Goal: Find specific page/section: Find specific page/section

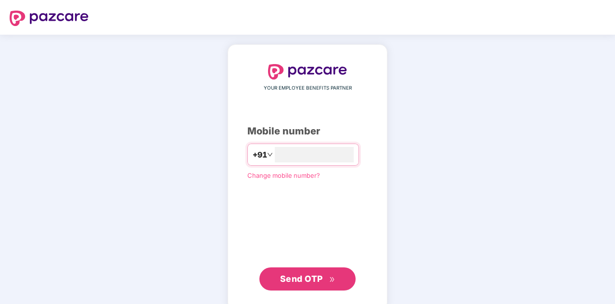
type input "**********"
click at [309, 277] on span "Send OTP" at bounding box center [301, 277] width 43 height 10
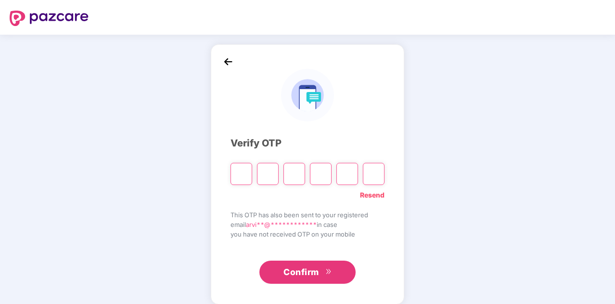
paste input "*"
type input "*"
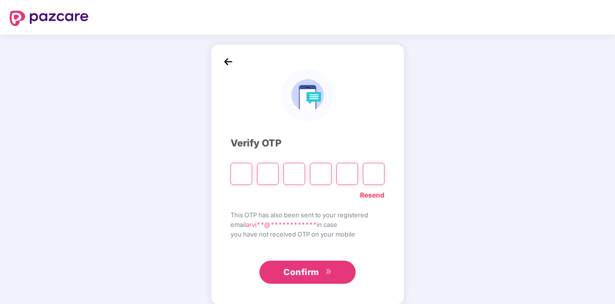
type input "*"
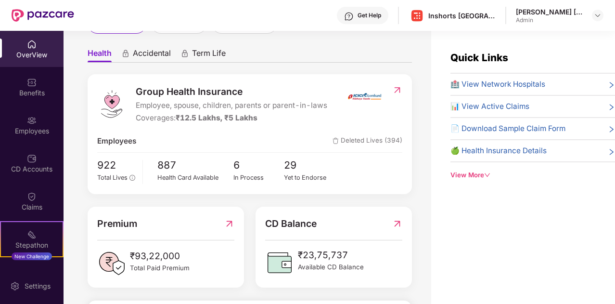
scroll to position [86, 0]
click at [27, 125] on img at bounding box center [32, 121] width 10 height 10
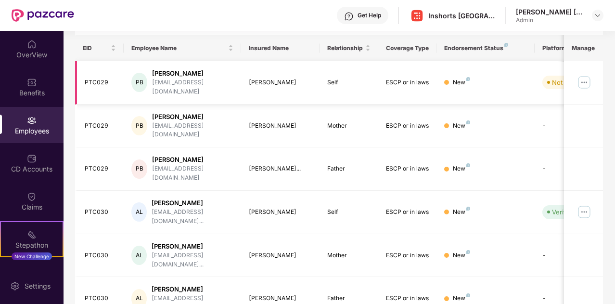
scroll to position [144, 0]
click at [585, 79] on img at bounding box center [584, 82] width 15 height 15
click at [583, 205] on img at bounding box center [584, 212] width 15 height 15
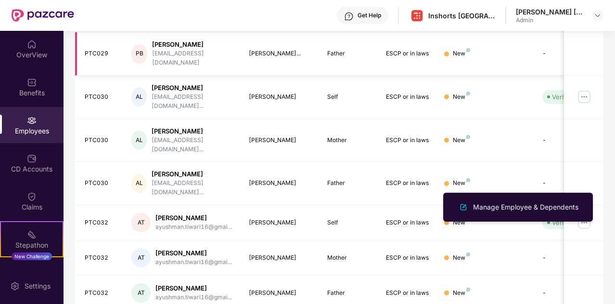
scroll to position [285, 0]
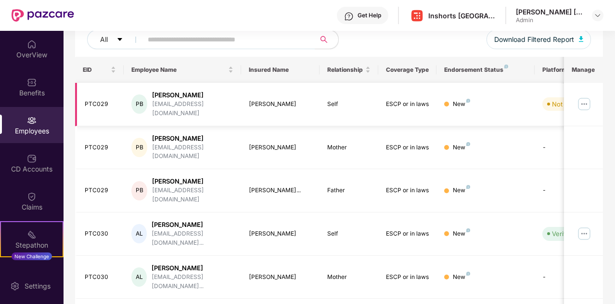
scroll to position [0, 0]
